Goal: Use online tool/utility: Utilize a website feature to perform a specific function

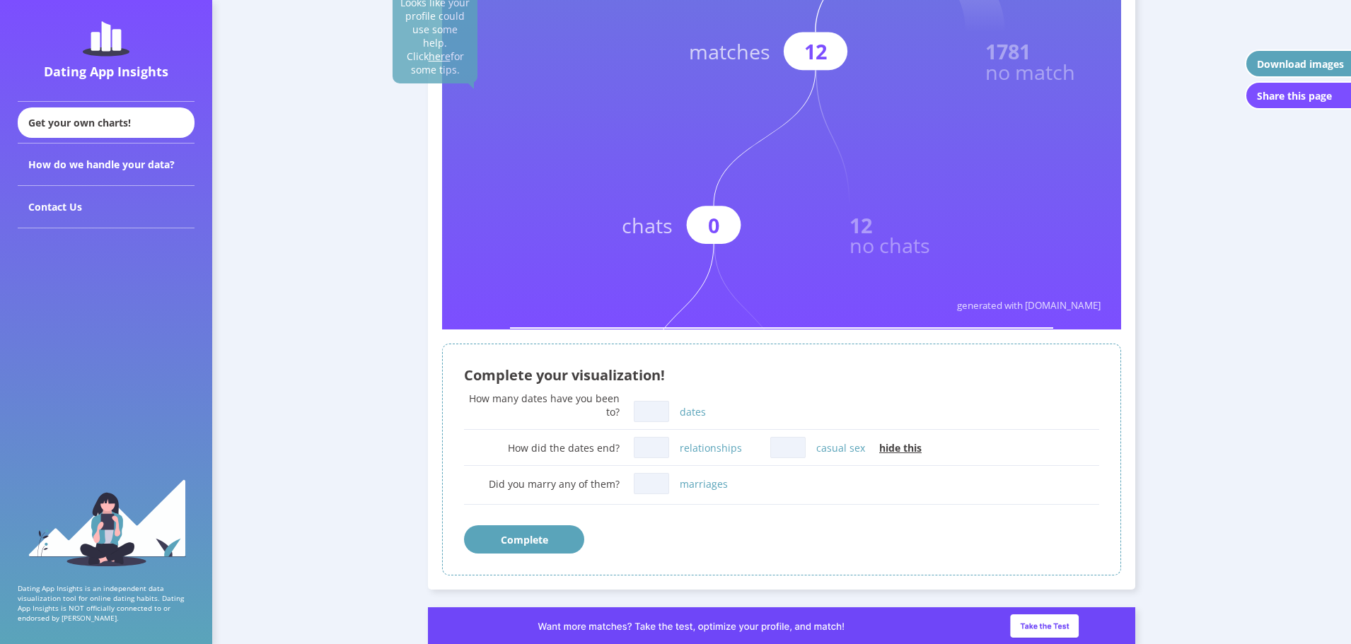
scroll to position [653, 0]
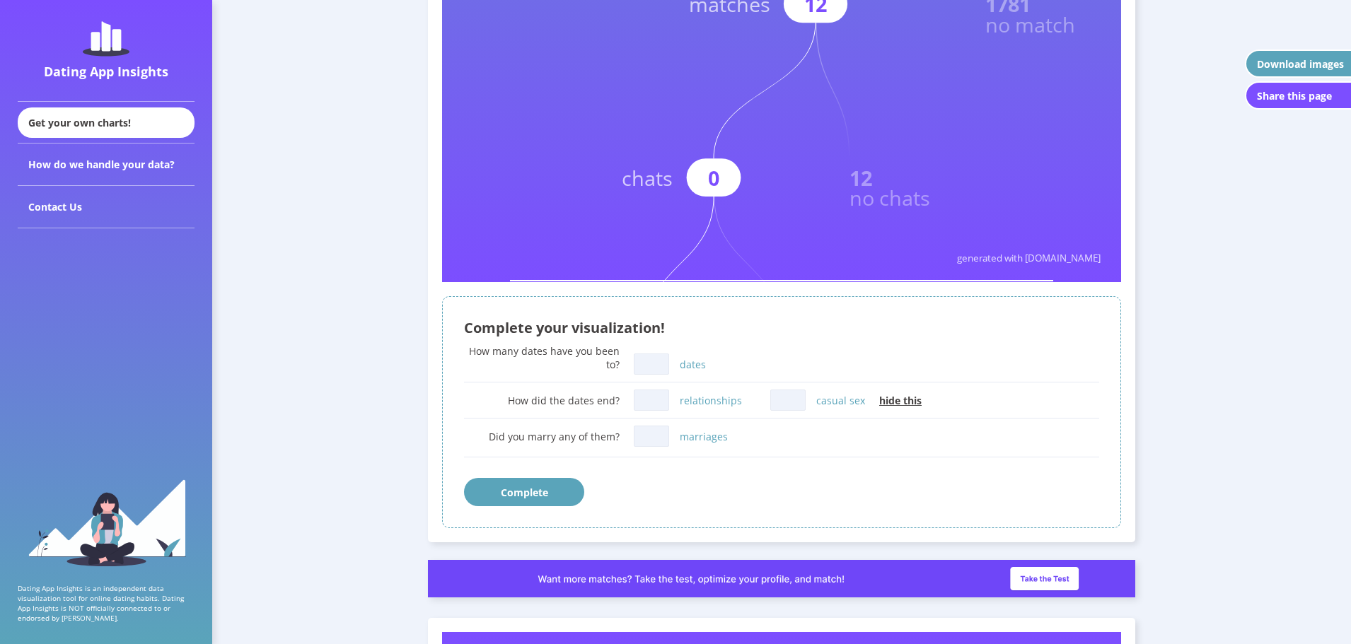
click at [660, 364] on input "dates" at bounding box center [651, 364] width 35 height 21
type input "0"
click at [662, 399] on input "relationships" at bounding box center [651, 400] width 35 height 21
type input "0"
click at [649, 436] on input "marriages" at bounding box center [651, 436] width 35 height 21
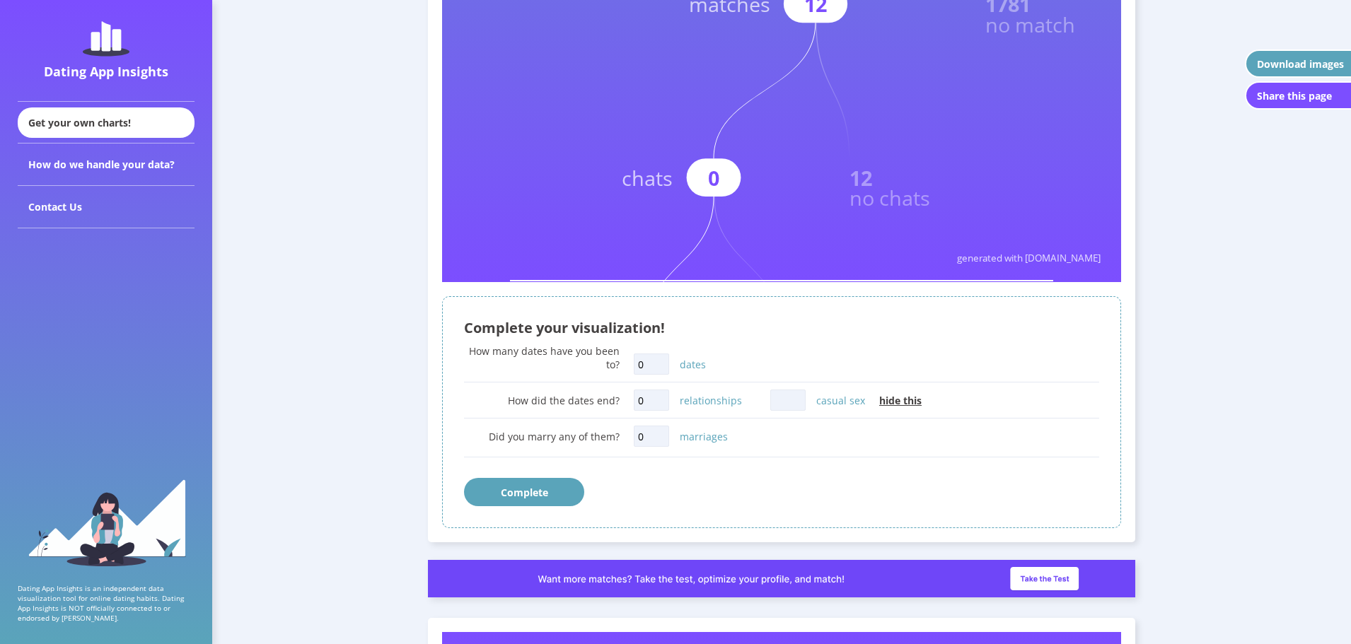
type input "0"
click at [778, 403] on input "casual sex" at bounding box center [787, 400] width 35 height 21
type input "0"
click at [556, 491] on button "Complete" at bounding box center [524, 492] width 120 height 28
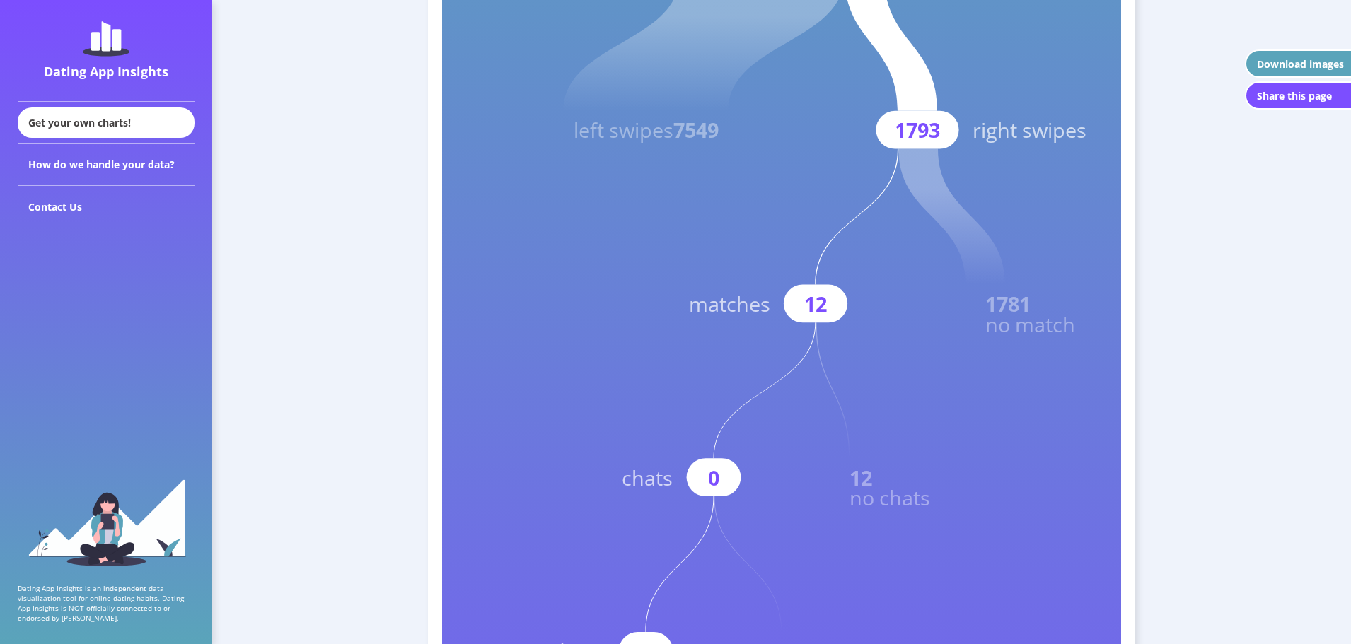
scroll to position [364, 0]
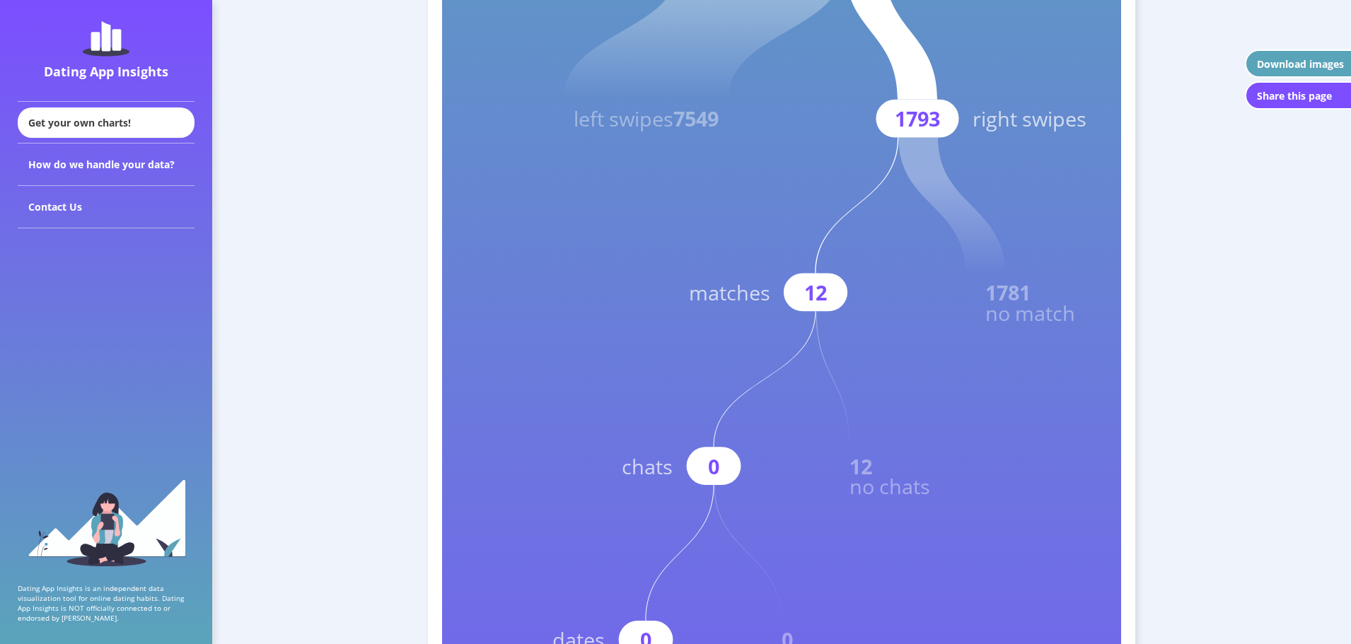
click at [1312, 61] on div "Download images" at bounding box center [1300, 63] width 87 height 13
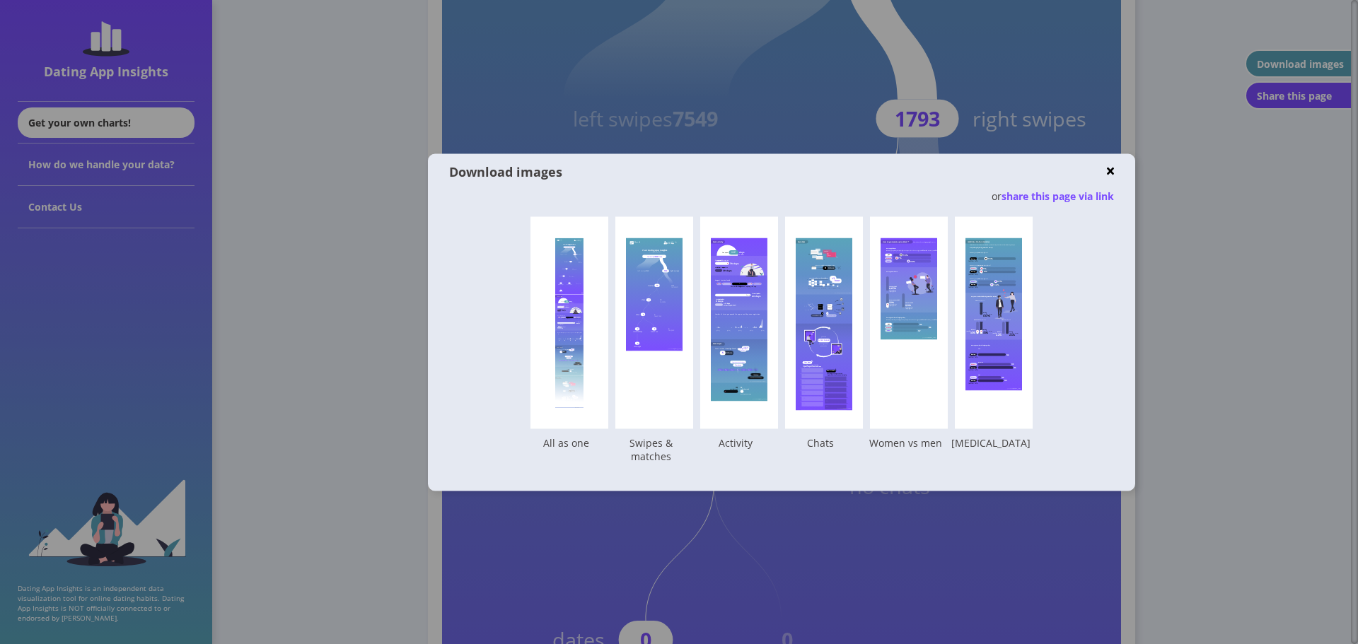
click at [1112, 168] on img at bounding box center [1110, 171] width 7 height 11
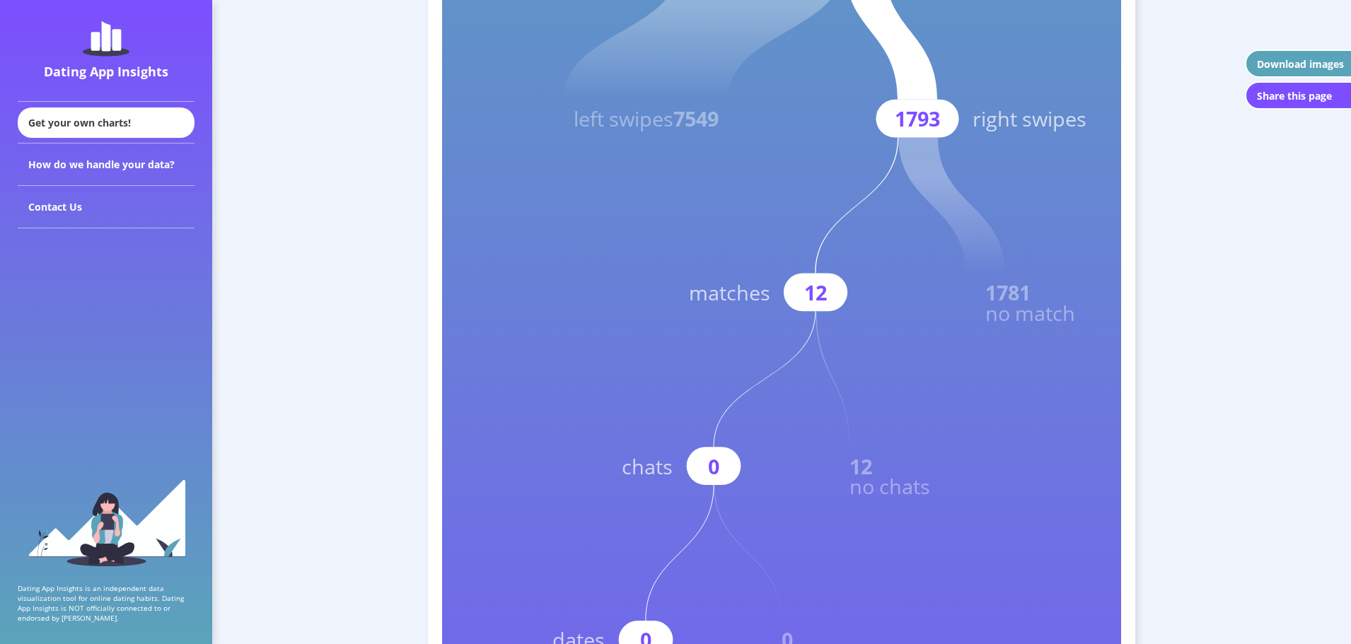
click at [1257, 62] on div "Download images" at bounding box center [1300, 63] width 87 height 13
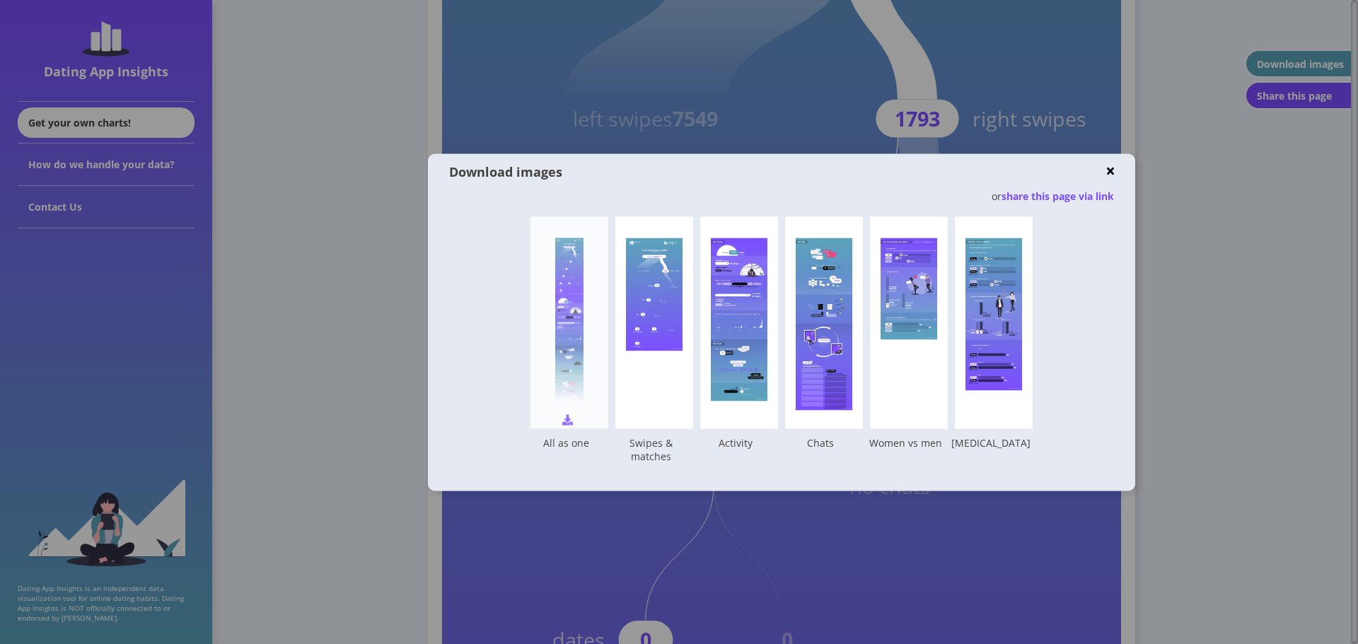
click at [567, 359] on div at bounding box center [569, 323] width 28 height 170
click at [668, 372] on div "Your Dating App Insights created with [DOMAIN_NAME] You swiped 9342 times left …" at bounding box center [654, 322] width 78 height 212
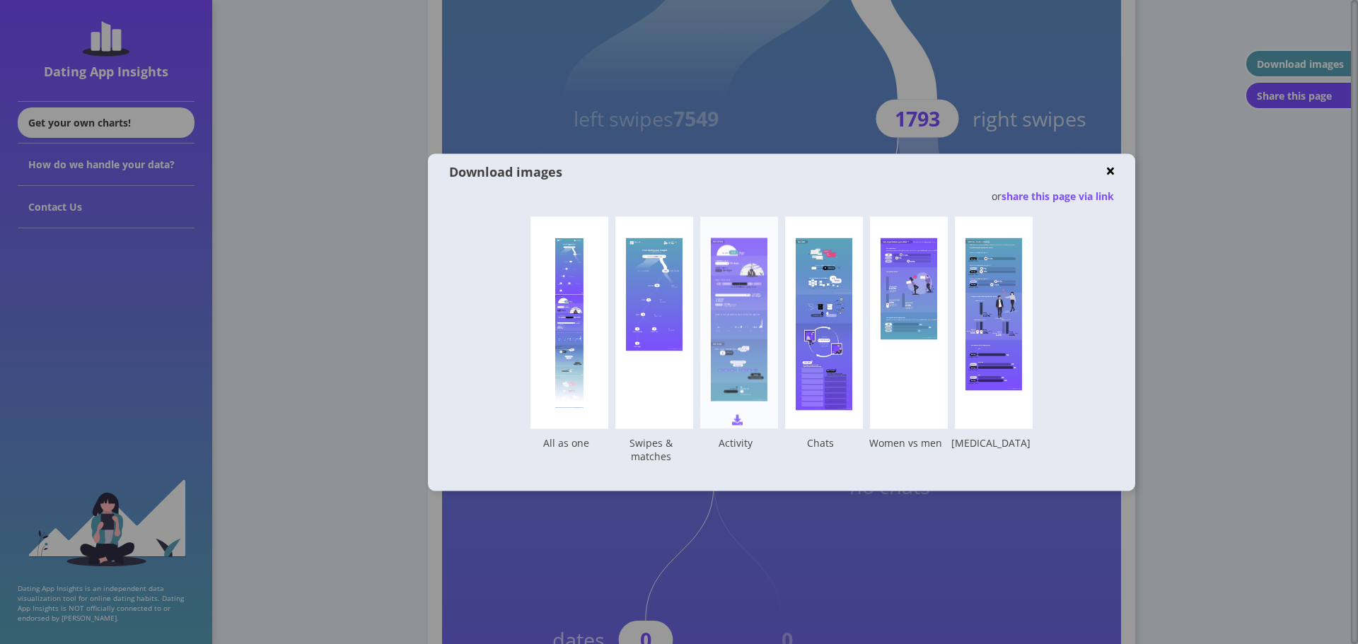
click at [731, 367] on rect at bounding box center [739, 372] width 57 height 21
click at [814, 370] on rect at bounding box center [812, 370] width 21 height 4
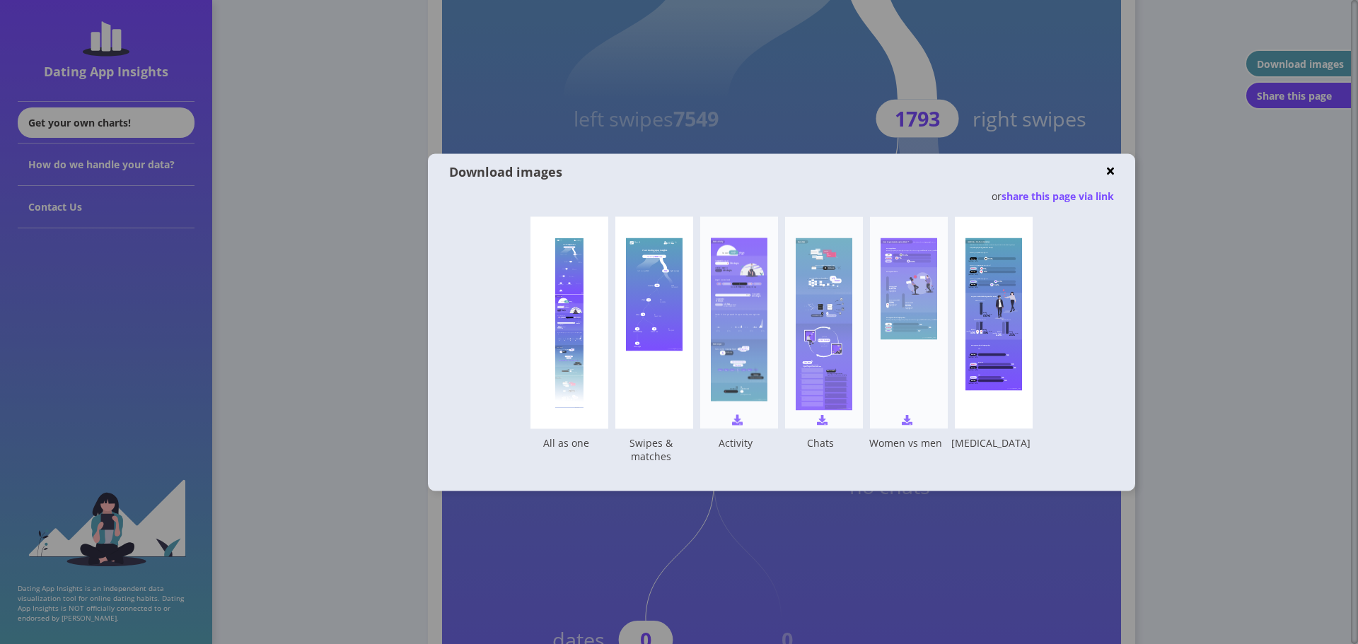
click at [909, 364] on div "How do you measure up to others? * * based on other Dating App Insights users A…" at bounding box center [909, 322] width 78 height 212
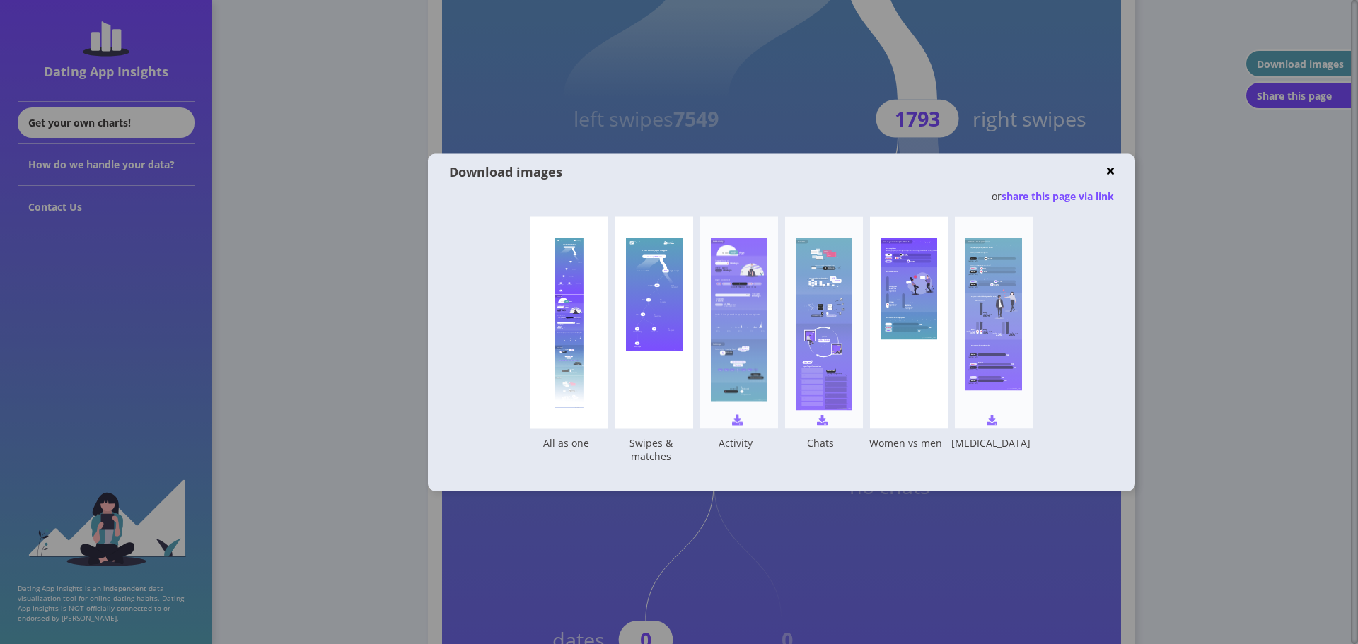
click at [980, 366] on rect at bounding box center [995, 367] width 35 height 3
click at [1109, 168] on img at bounding box center [1110, 171] width 7 height 11
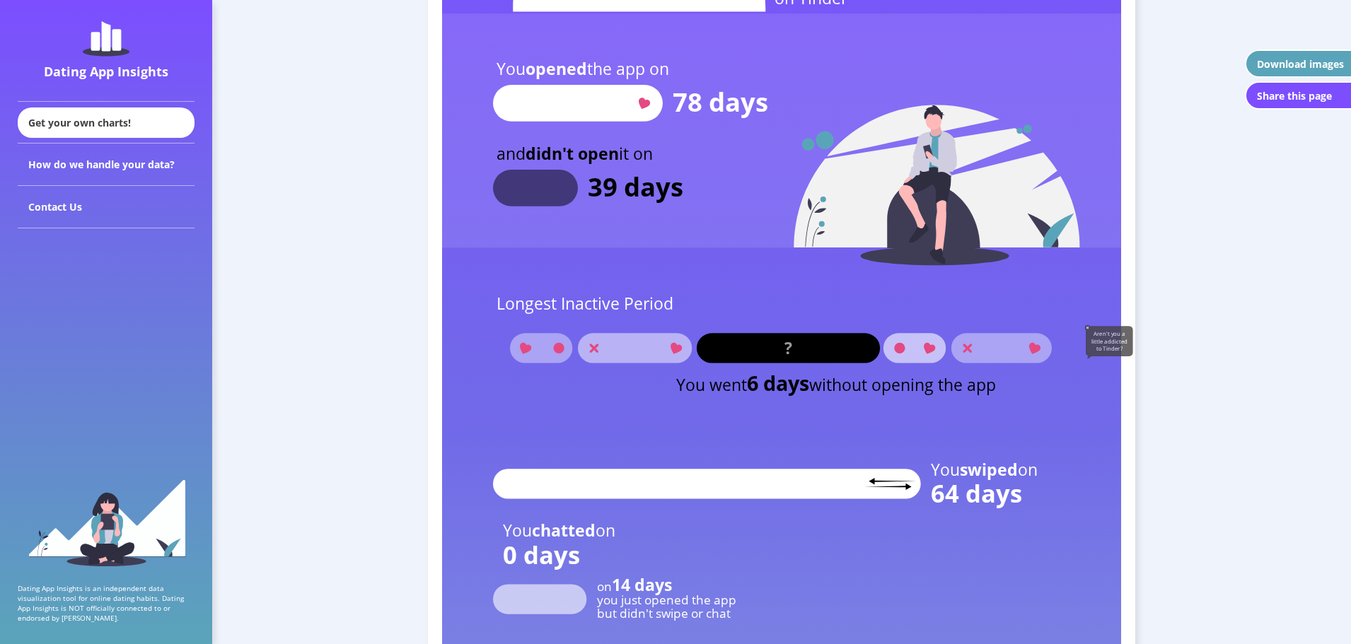
scroll to position [1832, 0]
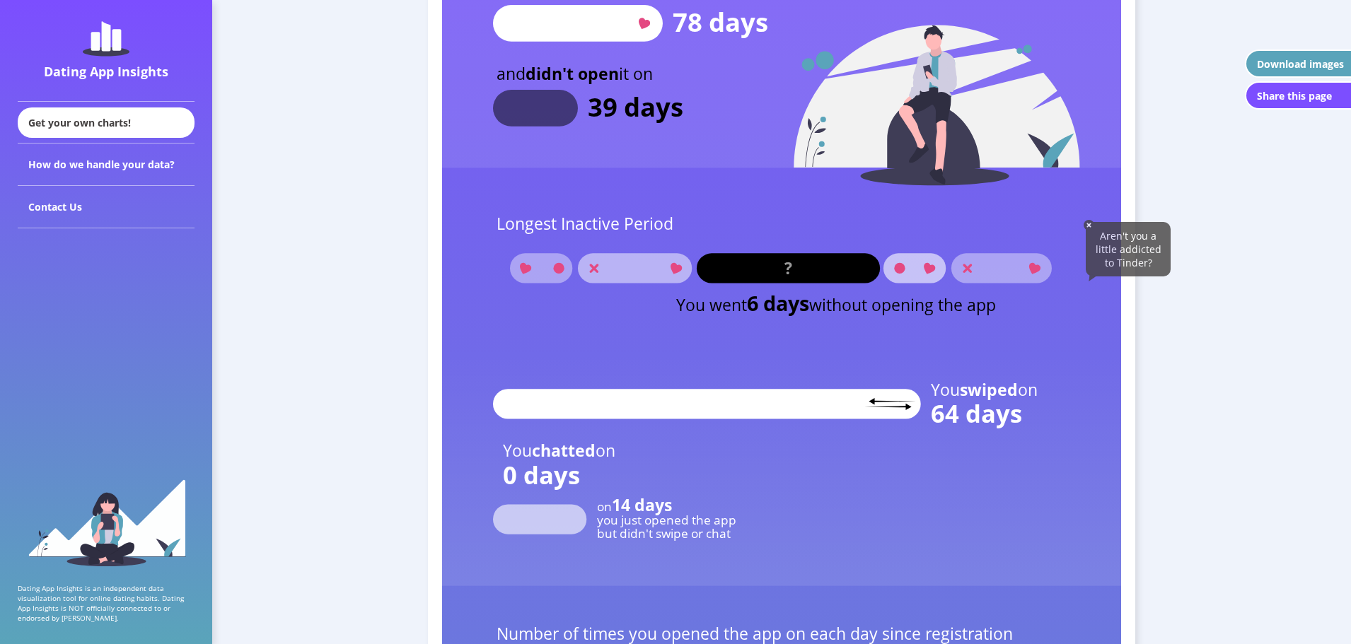
click at [1087, 224] on img at bounding box center [1089, 225] width 11 height 11
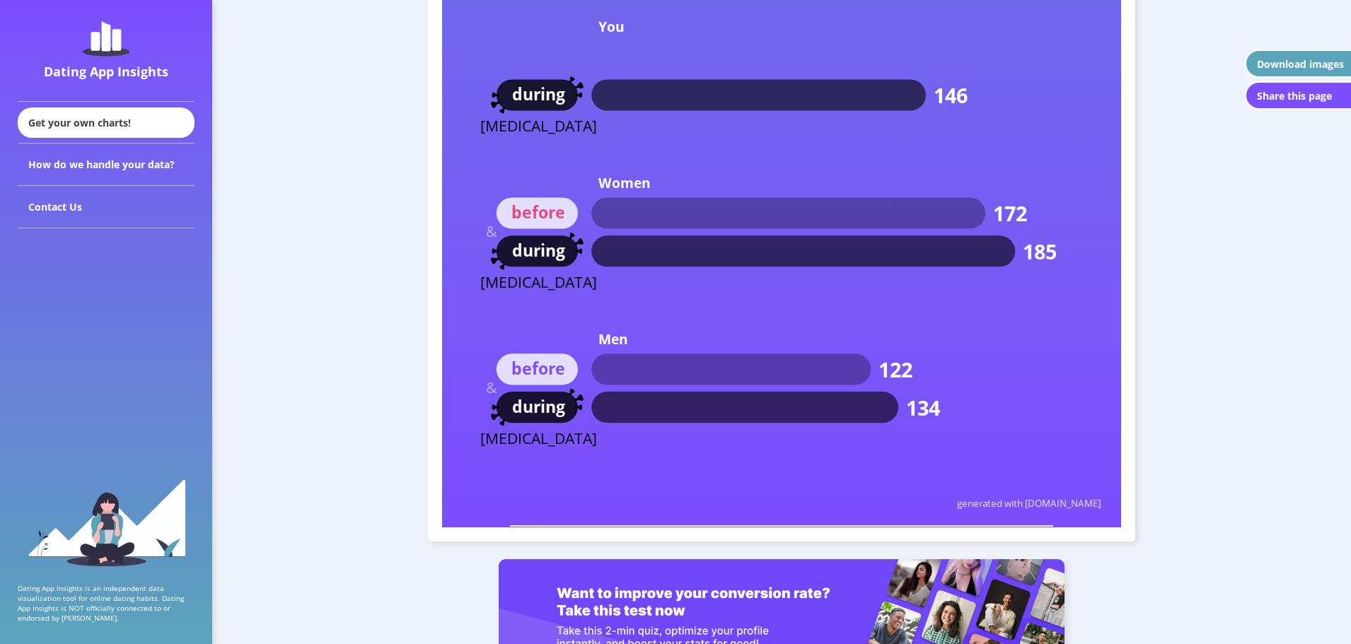
scroll to position [8622, 0]
